Goal: Transaction & Acquisition: Purchase product/service

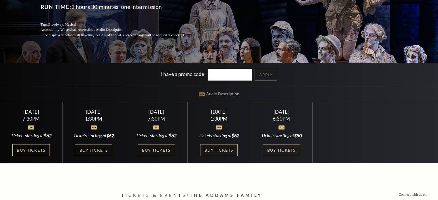
scroll to position [95, 0]
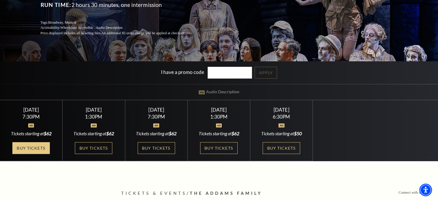
click at [36, 143] on link "Buy Tickets" at bounding box center [30, 148] width 37 height 12
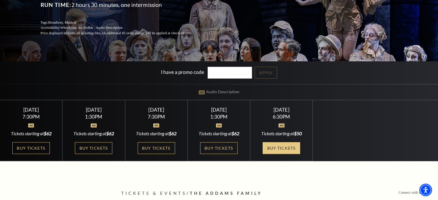
click at [269, 150] on link "Buy Tickets" at bounding box center [281, 148] width 37 height 12
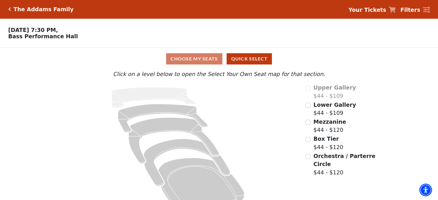
scroll to position [15, 0]
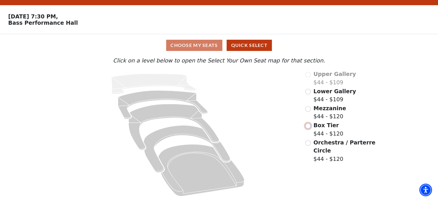
click at [308, 127] on input "Box Tier$44 - $120\a" at bounding box center [308, 125] width 5 height 5
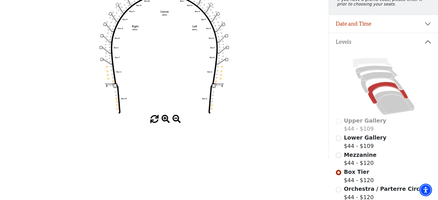
scroll to position [89, 0]
click at [338, 158] on input "Mezzanine$44 - $120\a" at bounding box center [338, 154] width 5 height 5
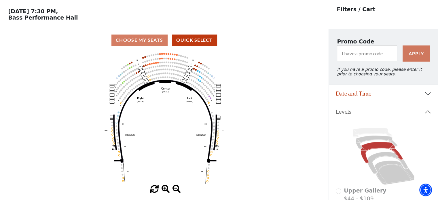
scroll to position [18, 0]
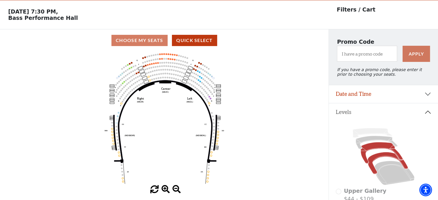
click at [391, 158] on icon at bounding box center [388, 163] width 40 height 22
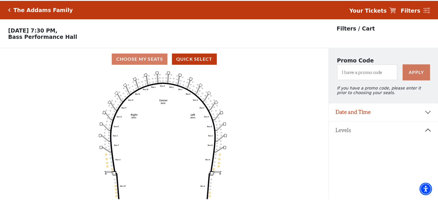
scroll to position [27, 0]
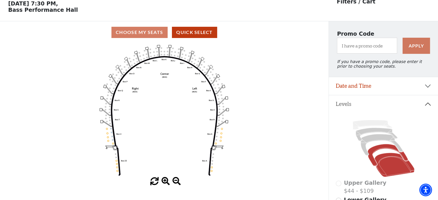
click at [387, 165] on icon at bounding box center [395, 165] width 40 height 24
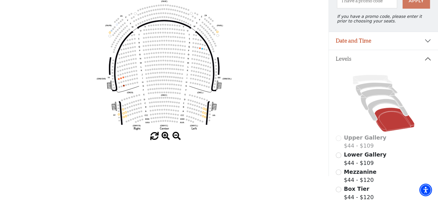
scroll to position [72, 0]
click at [365, 90] on icon at bounding box center [377, 88] width 42 height 13
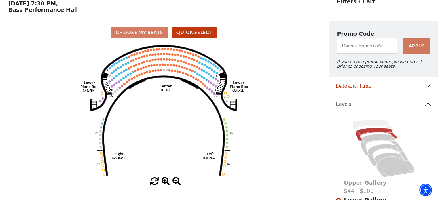
scroll to position [14, 0]
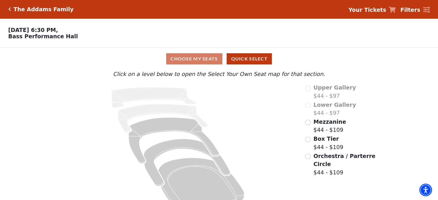
scroll to position [15, 0]
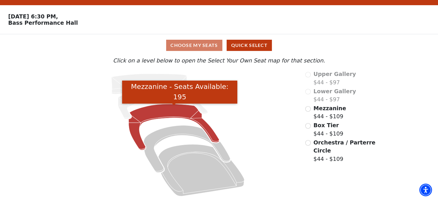
click at [154, 113] on icon "Mezzanine - Seats Available: 195" at bounding box center [174, 127] width 91 height 46
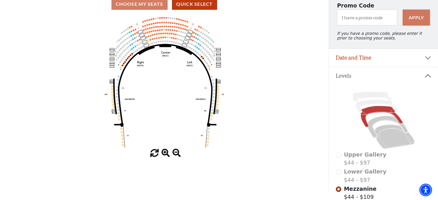
scroll to position [55, 0]
click at [376, 123] on icon at bounding box center [388, 127] width 40 height 22
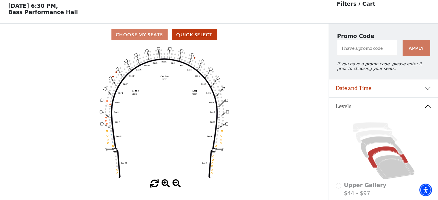
scroll to position [27, 0]
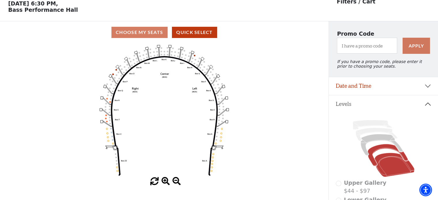
click at [392, 167] on icon at bounding box center [395, 165] width 40 height 24
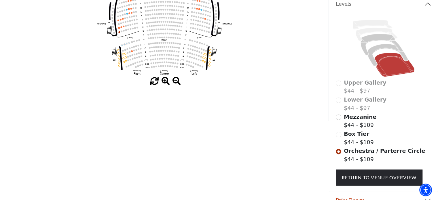
scroll to position [0, 0]
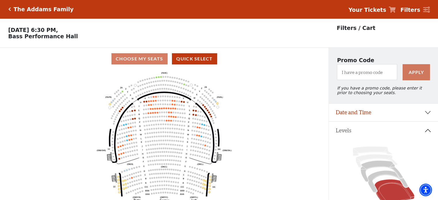
click at [22, 10] on h5 "The Addams Family" at bounding box center [44, 9] width 60 height 7
click at [10, 9] on icon "Click here to go back to filters" at bounding box center [9, 9] width 3 height 4
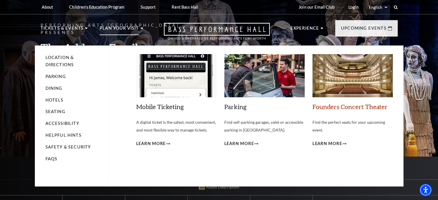
click at [343, 104] on link "Founders Concert Theater" at bounding box center [350, 107] width 75 height 8
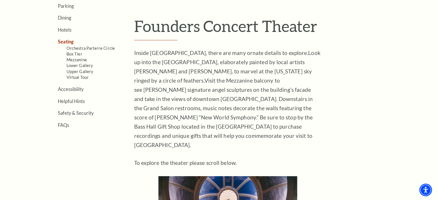
scroll to position [171, 0]
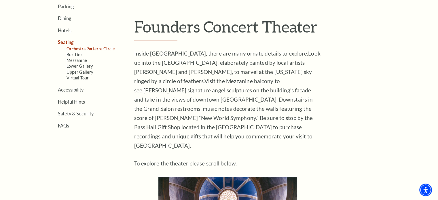
click at [101, 47] on link "Orchestra Parterre Circle" at bounding box center [91, 48] width 49 height 5
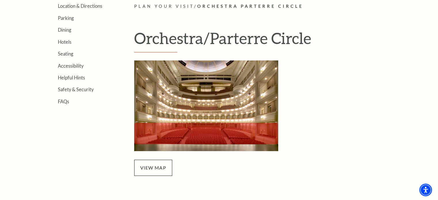
scroll to position [160, 0]
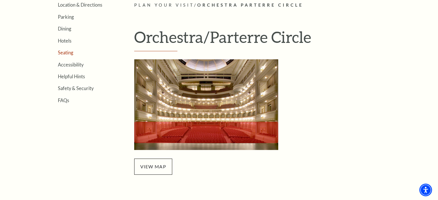
click at [66, 52] on link "Seating" at bounding box center [65, 52] width 15 height 5
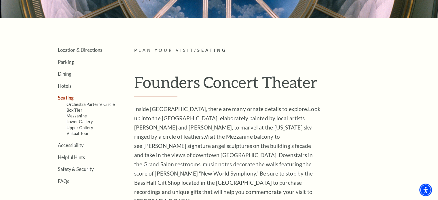
scroll to position [116, 0]
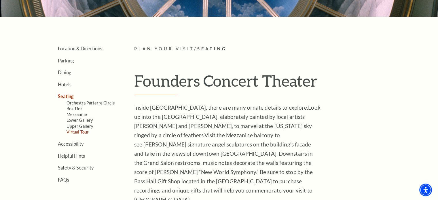
click at [76, 130] on link "Virtual Tour" at bounding box center [78, 132] width 22 height 5
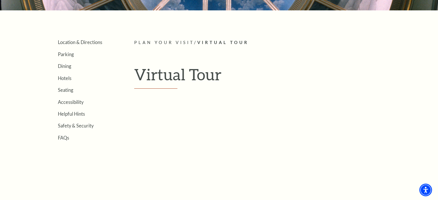
scroll to position [123, 0]
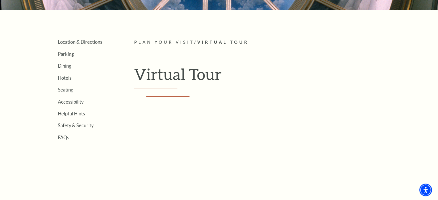
drag, startPoint x: 118, startPoint y: 172, endPoint x: 121, endPoint y: 150, distance: 21.8
click at [121, 150] on div "Location & Directions Parking Dining Hotels Seating Accessibility Helpful Hints…" at bounding box center [219, 173] width 357 height 268
drag, startPoint x: 121, startPoint y: 150, endPoint x: 120, endPoint y: 97, distance: 52.7
click at [120, 97] on div "Location & Directions Parking Dining Hotels Seating Accessibility Helpful Hints…" at bounding box center [219, 173] width 357 height 268
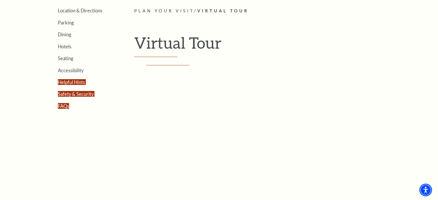
scroll to position [134, 0]
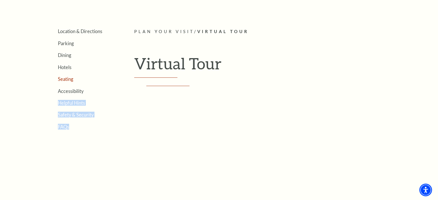
click at [63, 78] on link "Seating" at bounding box center [65, 78] width 15 height 5
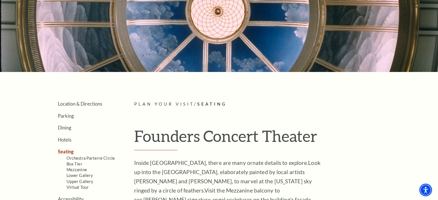
scroll to position [129, 0]
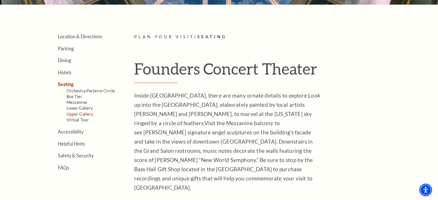
click at [74, 113] on link "Upper Gallery" at bounding box center [80, 114] width 27 height 5
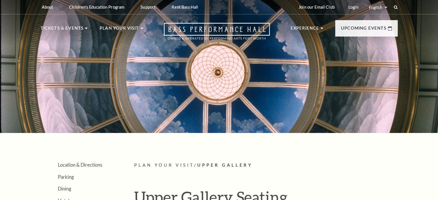
click at [74, 113] on div at bounding box center [219, 65] width 438 height 137
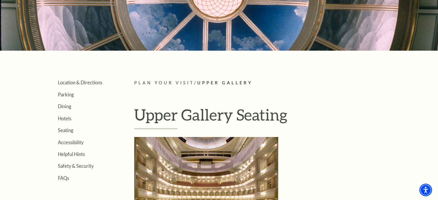
scroll to position [146, 0]
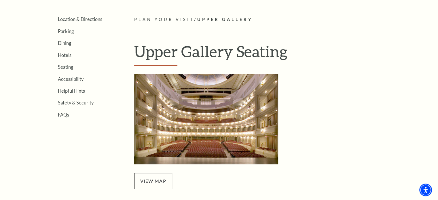
click at [200, 111] on img "Upper Gallery Seatin - open in a new tab" at bounding box center [206, 119] width 144 height 91
click at [68, 66] on link "Seating" at bounding box center [65, 66] width 15 height 5
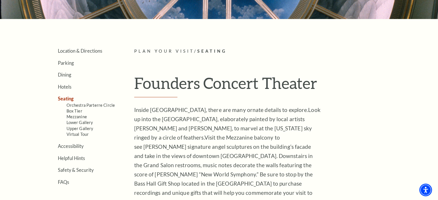
scroll to position [115, 0]
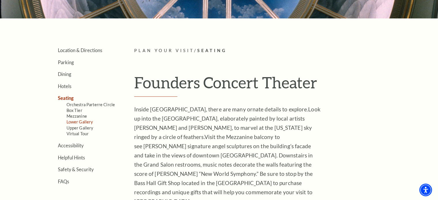
click at [78, 120] on link "Lower Gallery" at bounding box center [80, 122] width 27 height 5
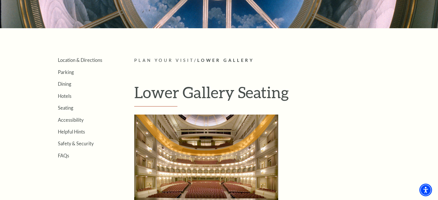
scroll to position [105, 0]
click at [66, 108] on link "Seating" at bounding box center [65, 107] width 15 height 5
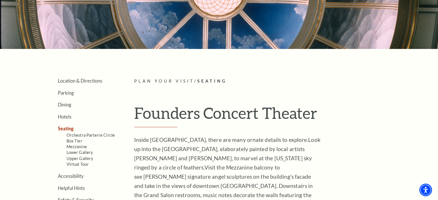
scroll to position [84, 0]
click at [68, 146] on link "Mezzanine" at bounding box center [77, 146] width 20 height 5
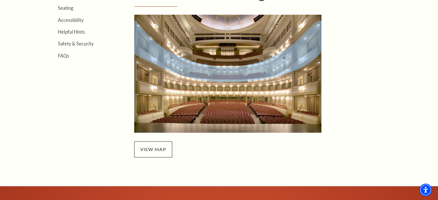
scroll to position [205, 0]
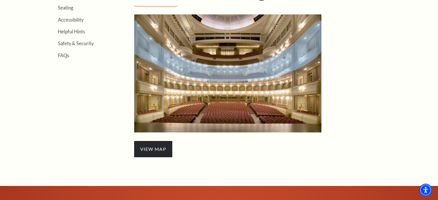
click at [153, 156] on span "view map" at bounding box center [153, 149] width 38 height 16
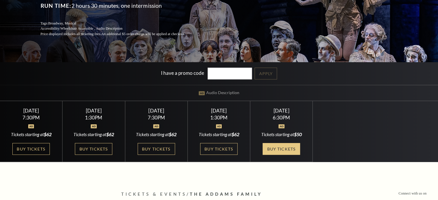
click at [278, 153] on link "Buy Tickets" at bounding box center [281, 149] width 37 height 12
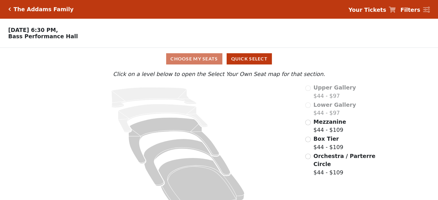
scroll to position [15, 0]
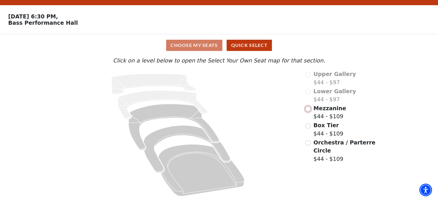
click at [310, 110] on input "Mezzanine$44 - $109\a" at bounding box center [308, 108] width 5 height 5
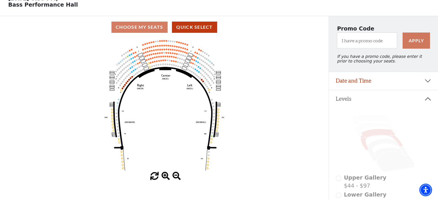
scroll to position [0, 0]
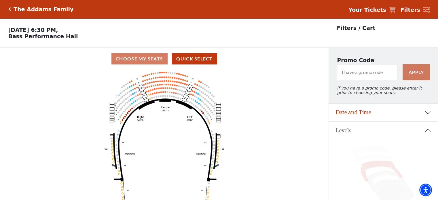
click at [20, 7] on h5 "The Addams Family" at bounding box center [44, 9] width 60 height 7
click at [8, 9] on icon "Click here to go back to filters" at bounding box center [9, 9] width 3 height 4
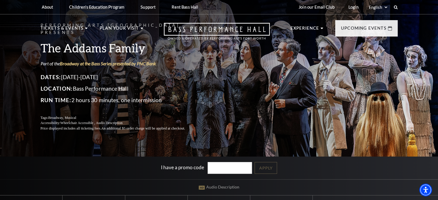
click at [8, 9] on div "About Performing Arts [GEOGRAPHIC_DATA] [PERSON_NAME] [MEDICAL_DATA] Center Res…" at bounding box center [219, 7] width 438 height 14
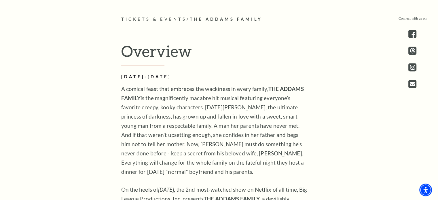
scroll to position [246, 0]
